Goal: Information Seeking & Learning: Learn about a topic

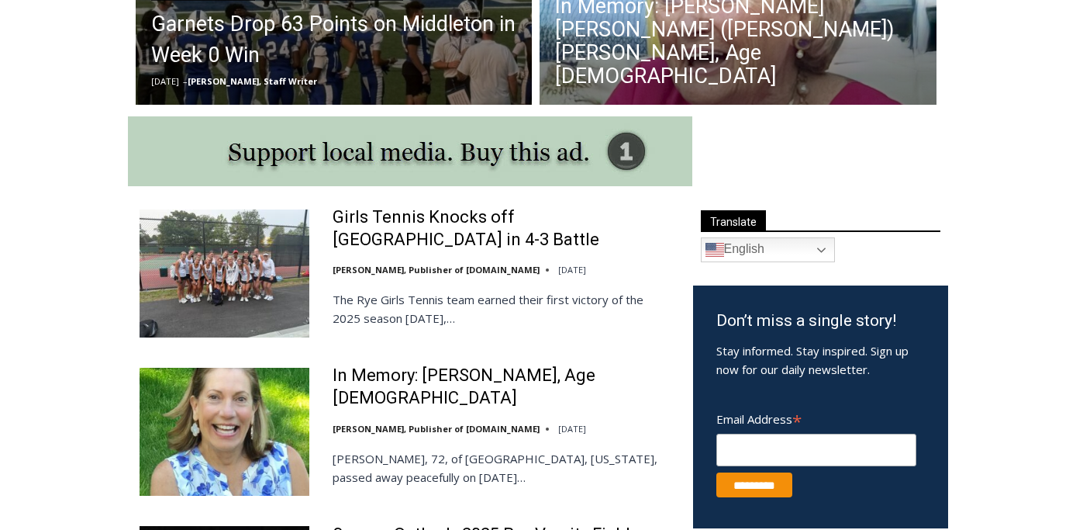
scroll to position [748, 0]
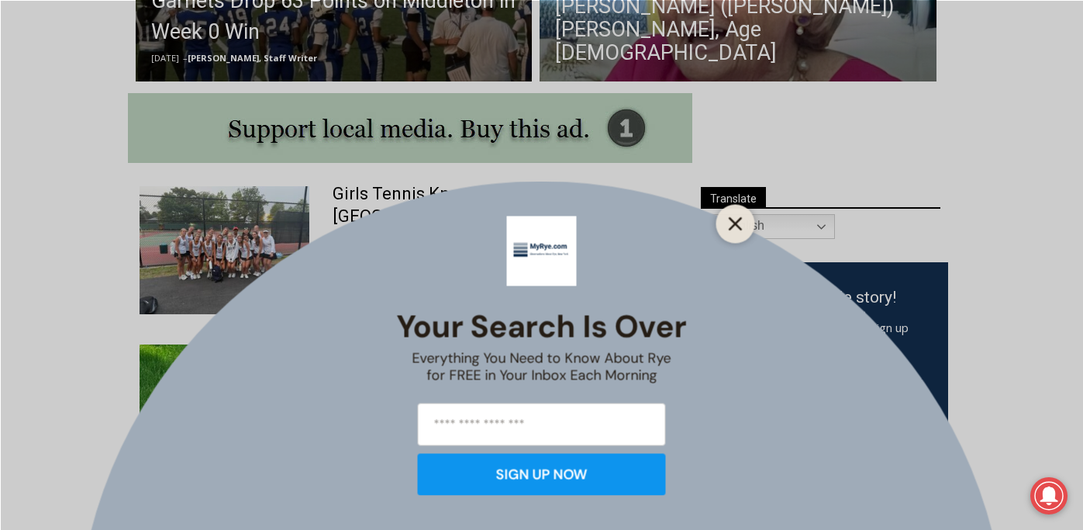
click at [725, 226] on button "Close" at bounding box center [736, 223] width 22 height 22
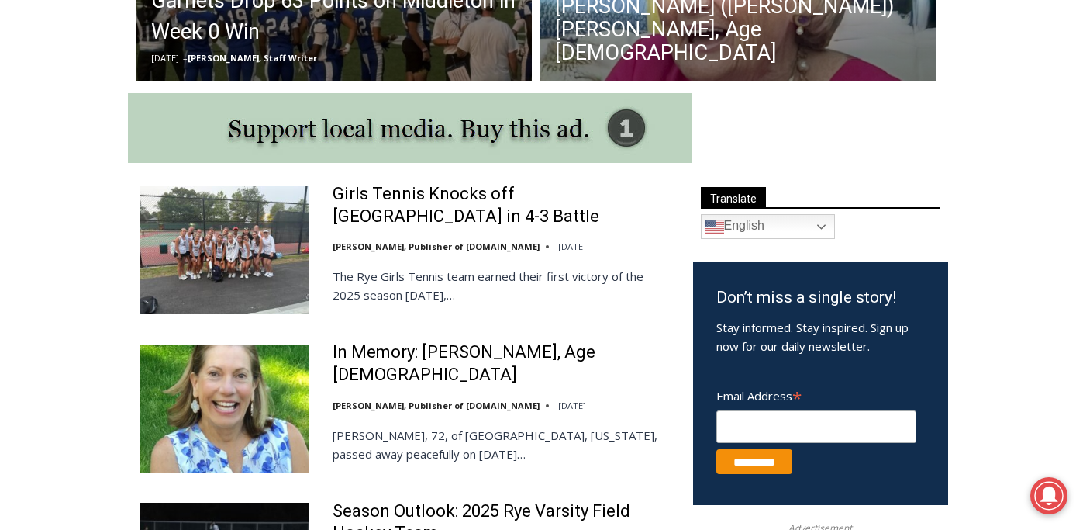
click at [280, 443] on img at bounding box center [225, 407] width 170 height 127
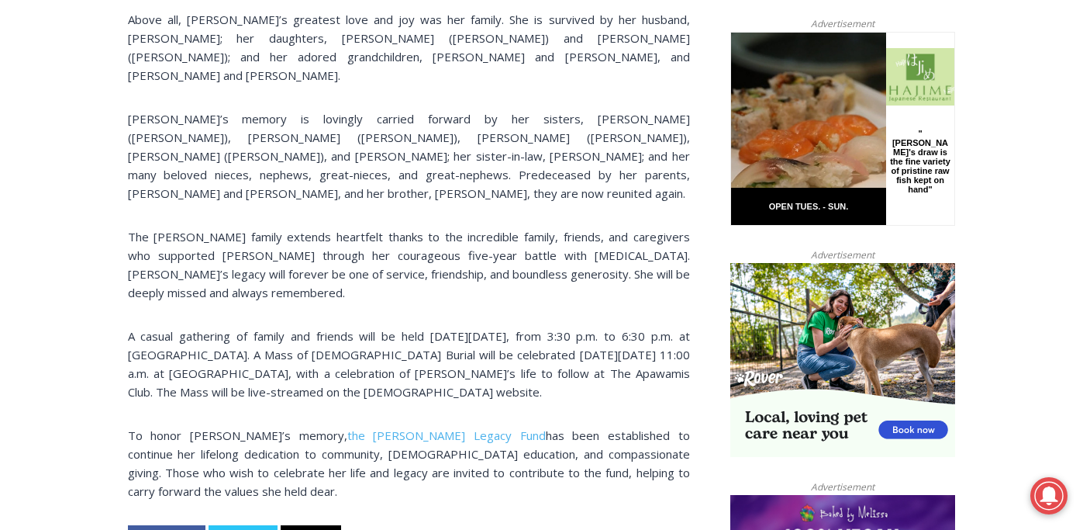
scroll to position [1018, 0]
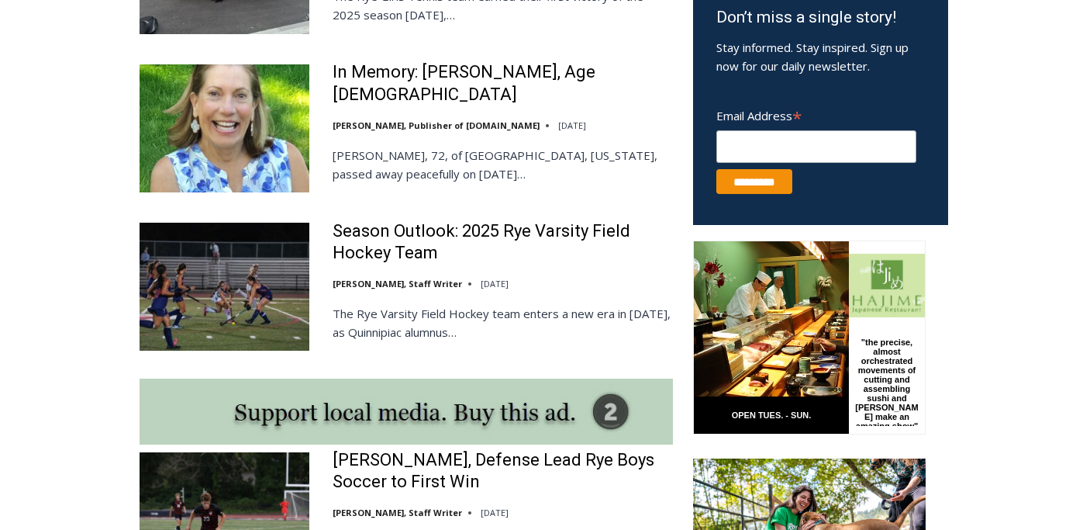
scroll to position [748, 0]
